Goal: Task Accomplishment & Management: Manage account settings

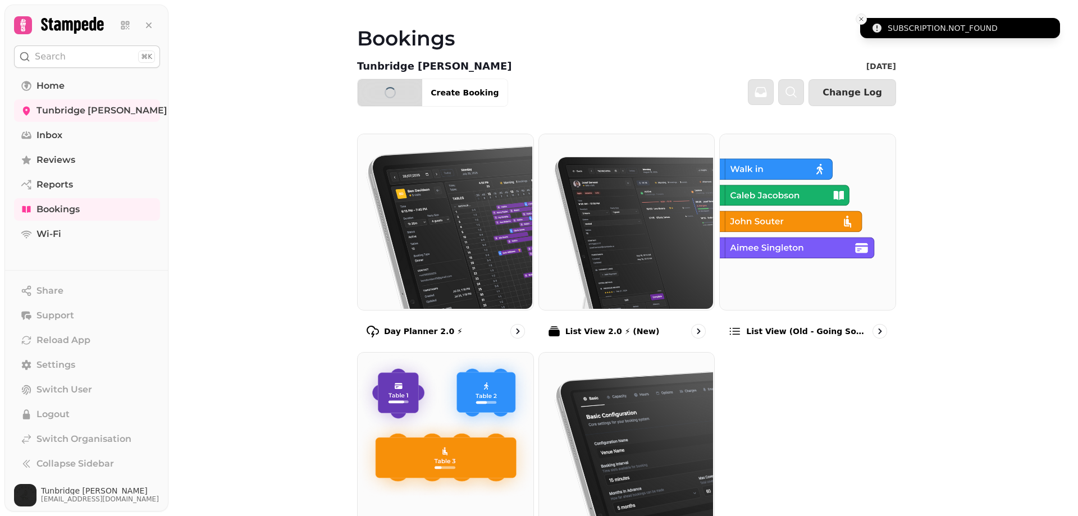
click at [859, 18] on icon "Close toast" at bounding box center [861, 19] width 7 height 7
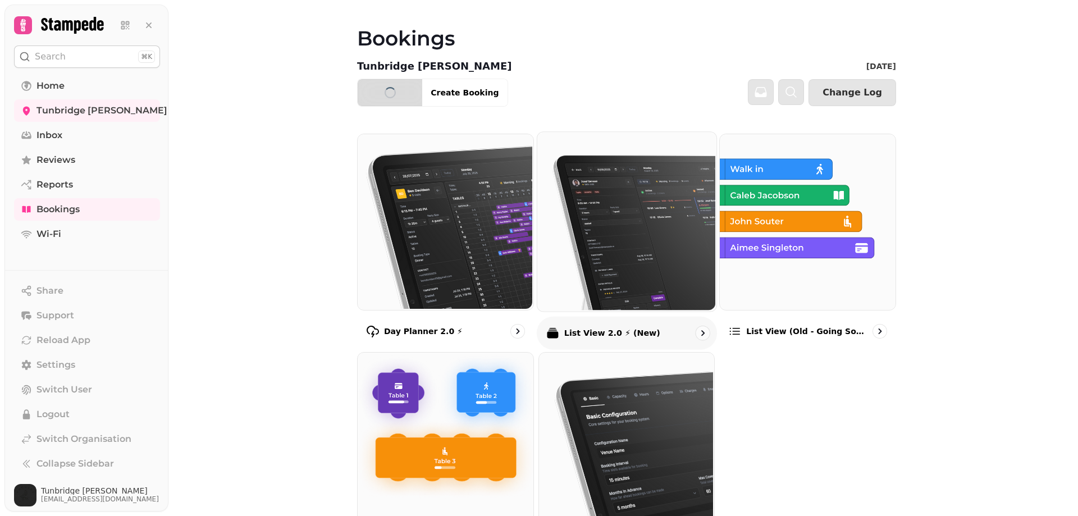
click at [593, 232] on img at bounding box center [624, 220] width 179 height 179
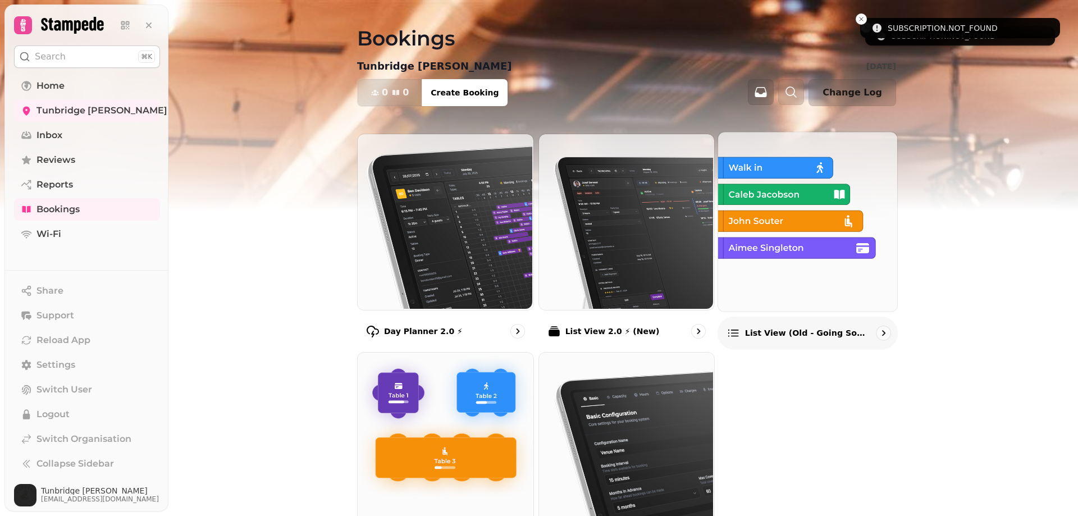
click at [828, 226] on img at bounding box center [806, 220] width 179 height 179
